Goal: Navigation & Orientation: Find specific page/section

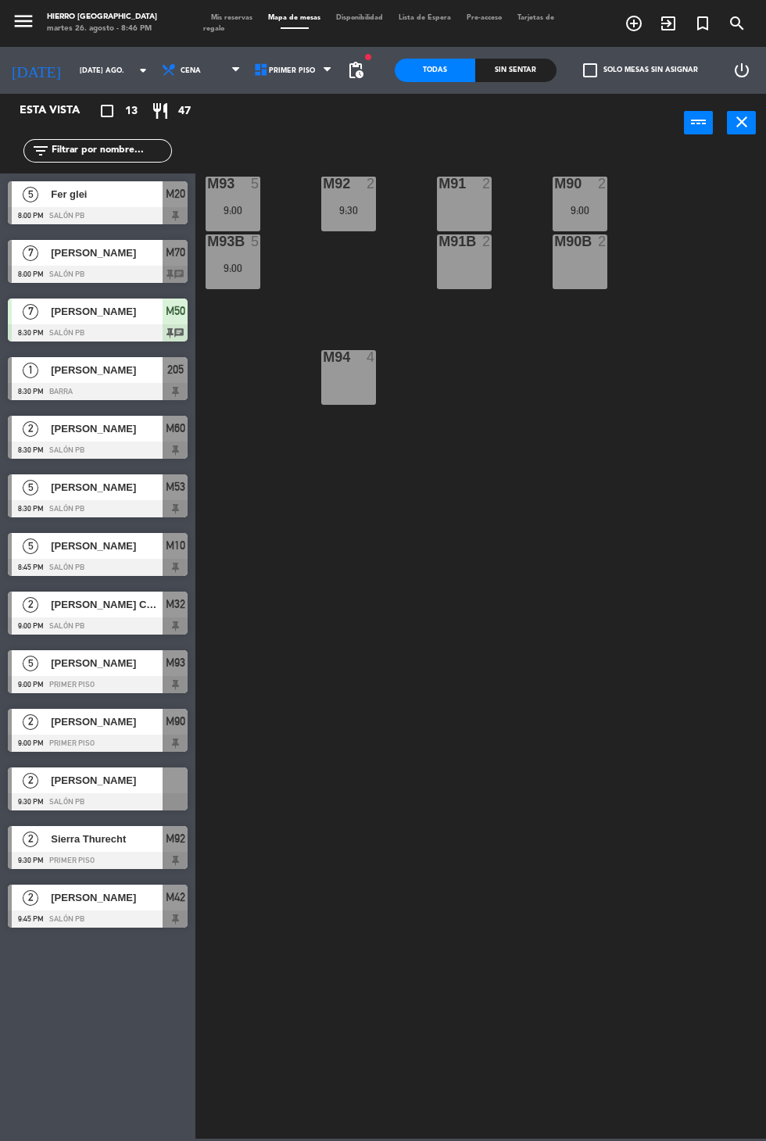
click at [222, 28] on span "Tarjetas de regalo" at bounding box center [378, 23] width 351 height 18
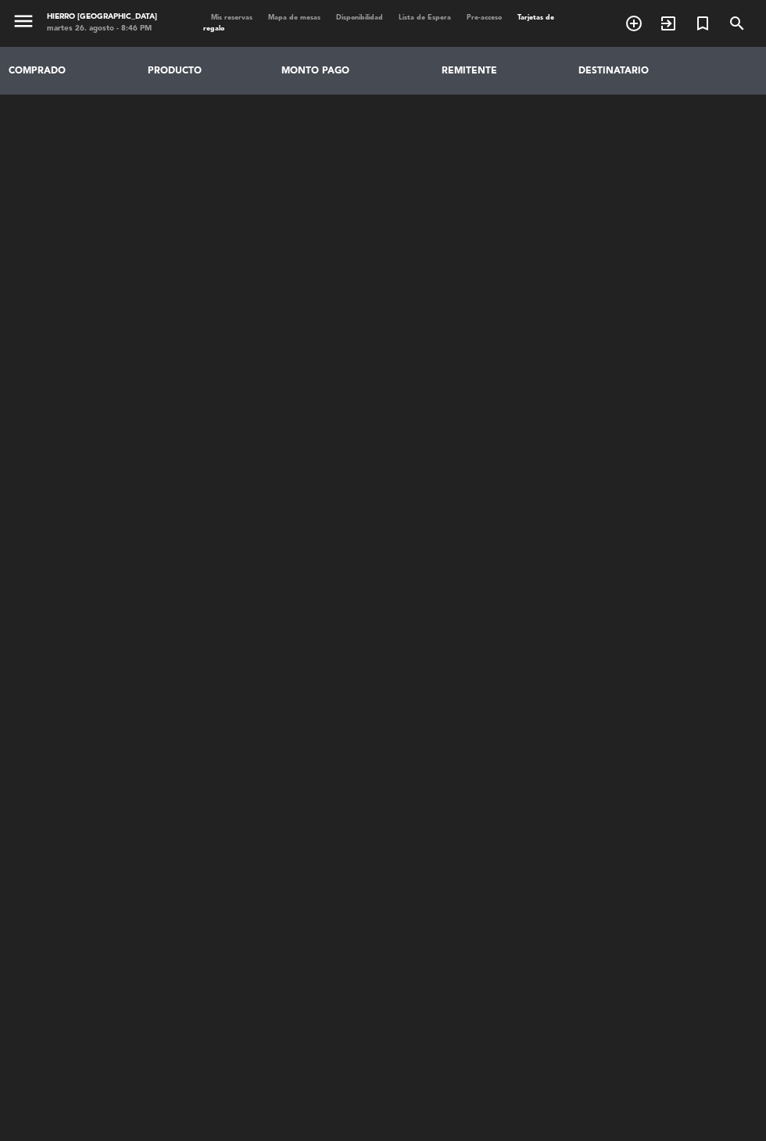
click at [234, 17] on span "Mis reservas" at bounding box center [231, 17] width 57 height 7
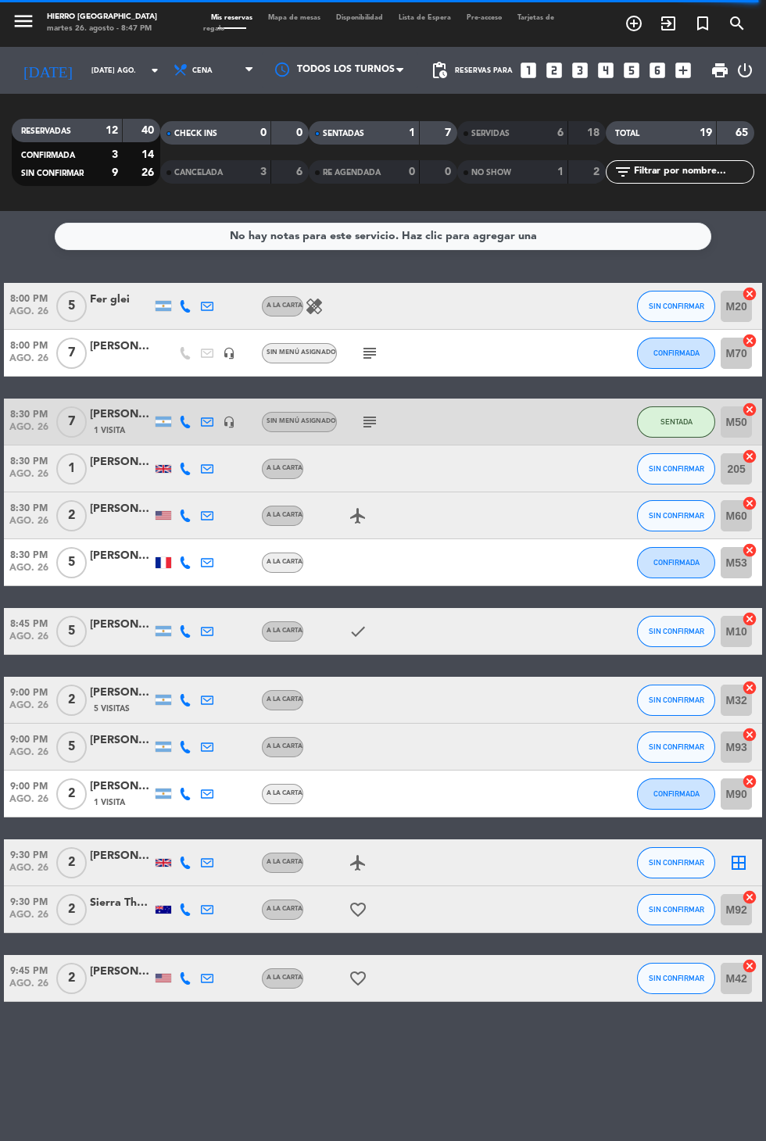
click at [749, 475] on input "205" at bounding box center [735, 468] width 31 height 31
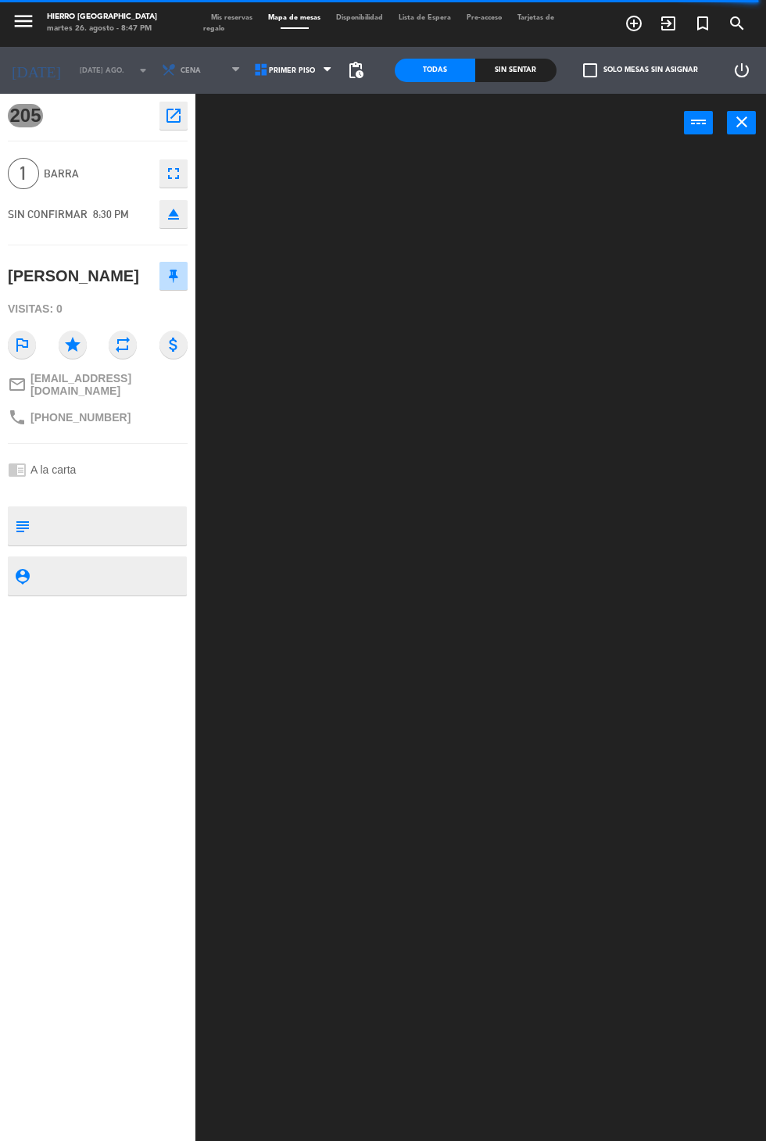
click at [755, 134] on button "close" at bounding box center [741, 122] width 29 height 23
